Goal: Task Accomplishment & Management: Manage account settings

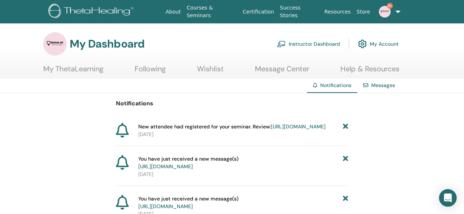
click at [294, 41] on link "Instructor Dashboard" at bounding box center [308, 44] width 63 height 16
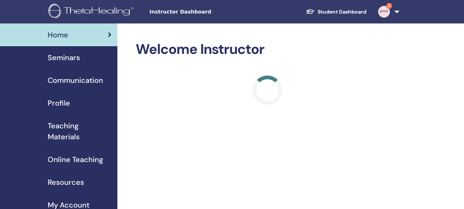
click at [64, 63] on link "Seminars" at bounding box center [58, 57] width 117 height 23
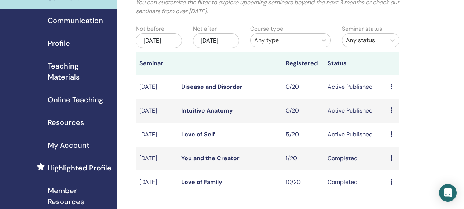
scroll to position [59, 0]
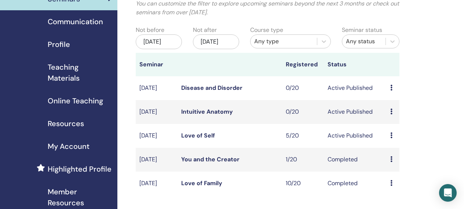
click at [391, 138] on icon at bounding box center [391, 135] width 2 height 6
click at [399, 171] on link "Attendees" at bounding box center [396, 171] width 28 height 8
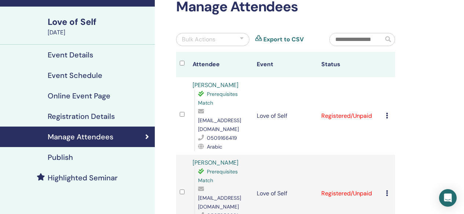
scroll to position [44, 0]
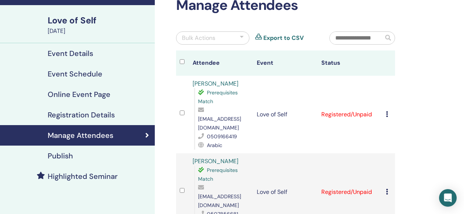
click at [387, 189] on icon at bounding box center [387, 192] width 2 height 6
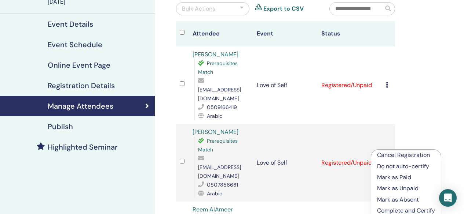
scroll to position [88, 0]
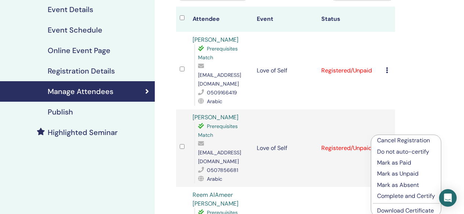
click at [382, 143] on p "Cancel Registration" at bounding box center [406, 140] width 58 height 9
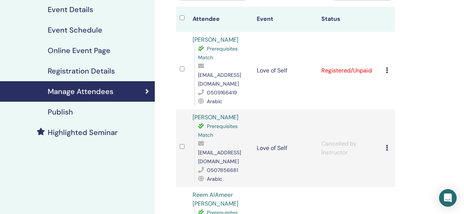
scroll to position [103, 0]
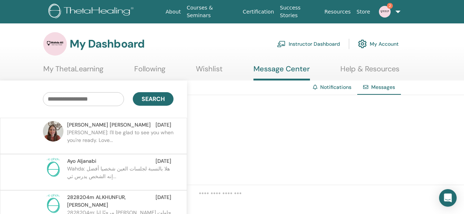
click at [144, 132] on p "[PERSON_NAME]: I'll be glad to see you when you're ready. Love..." at bounding box center [120, 140] width 106 height 22
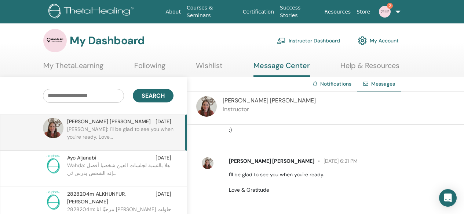
scroll to position [534, 0]
